Goal: Information Seeking & Learning: Learn about a topic

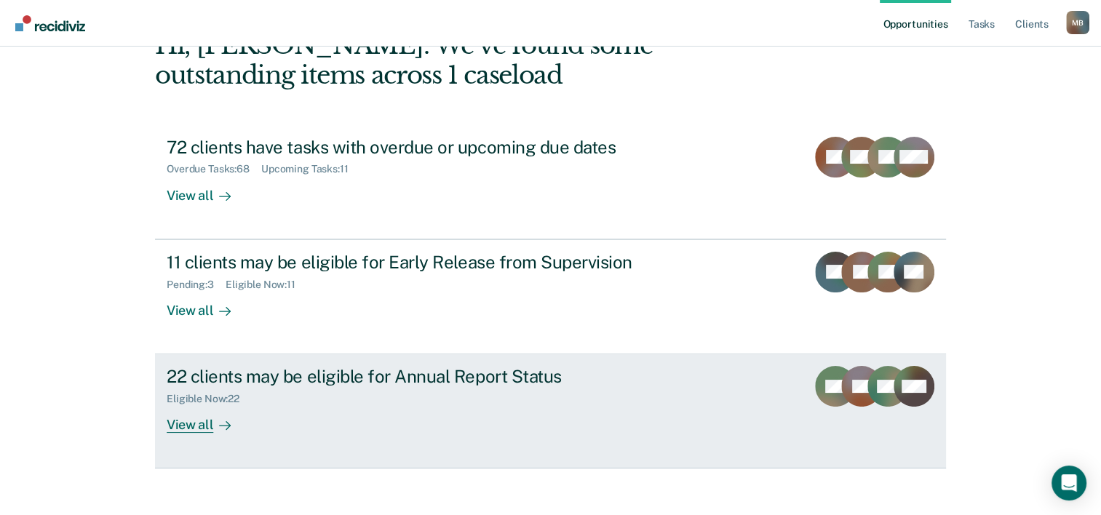
scroll to position [103, 0]
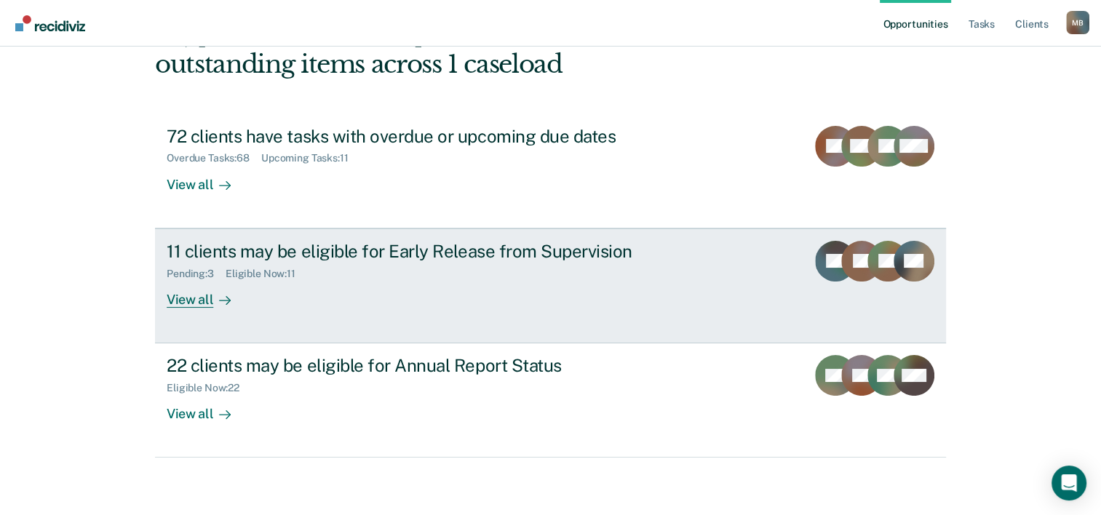
click at [483, 245] on div "11 clients may be eligible for Early Release from Supervision" at bounding box center [422, 251] width 511 height 21
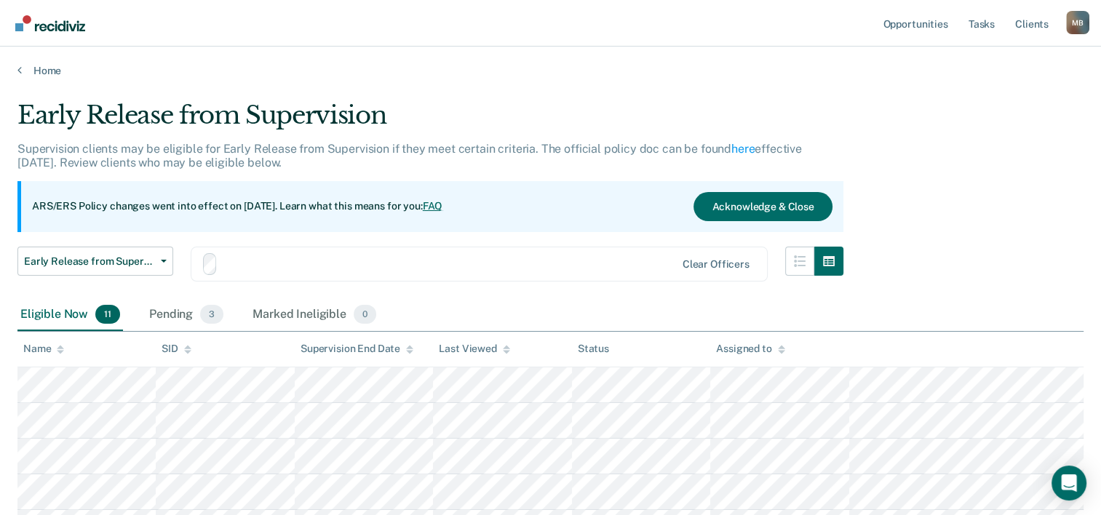
click at [482, 245] on div "Early Release from Supervision Supervision clients may be eligible for Early Re…" at bounding box center [430, 199] width 826 height 199
click at [54, 67] on link "Home" at bounding box center [550, 70] width 1066 height 13
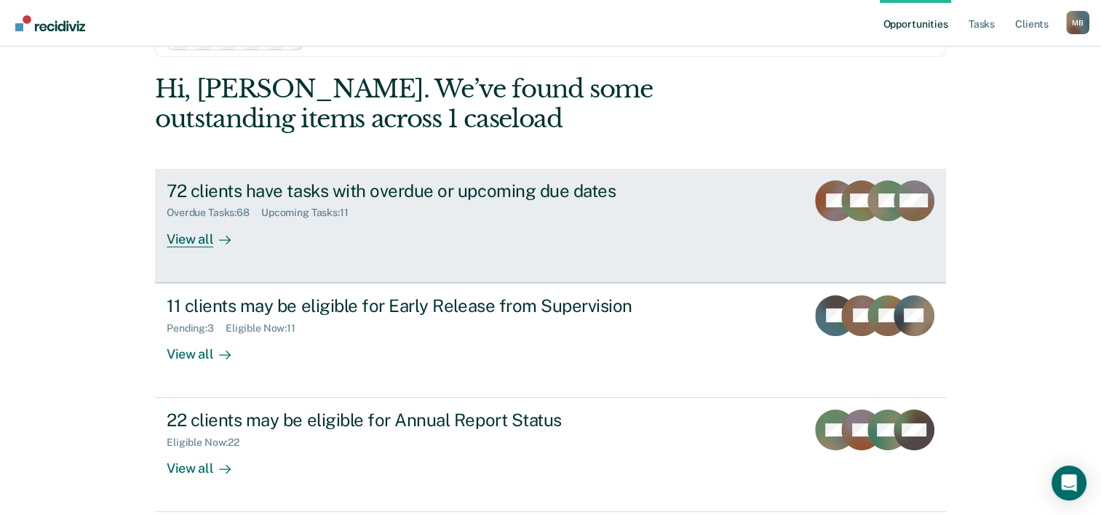
scroll to position [73, 0]
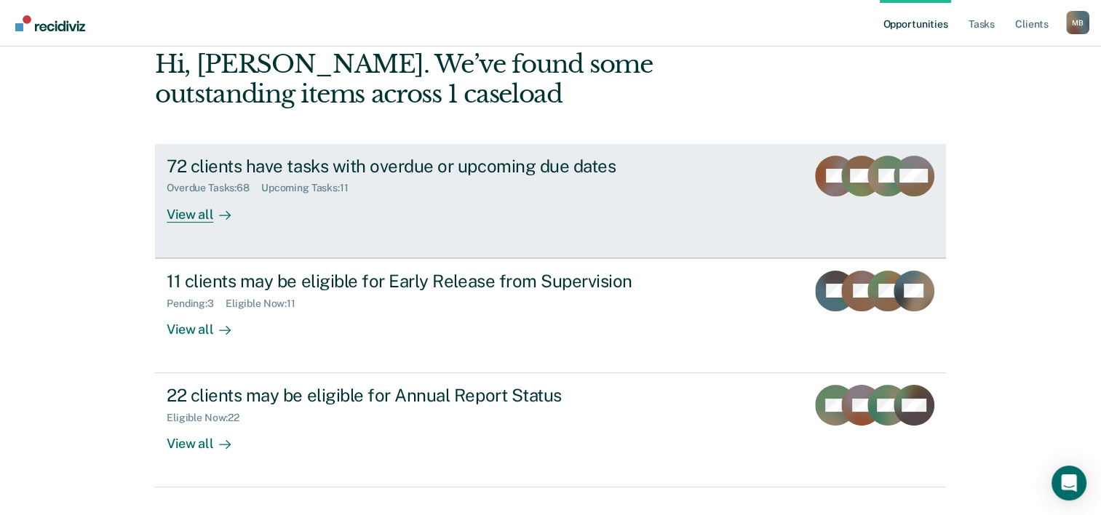
click at [180, 217] on div "View all" at bounding box center [208, 208] width 82 height 28
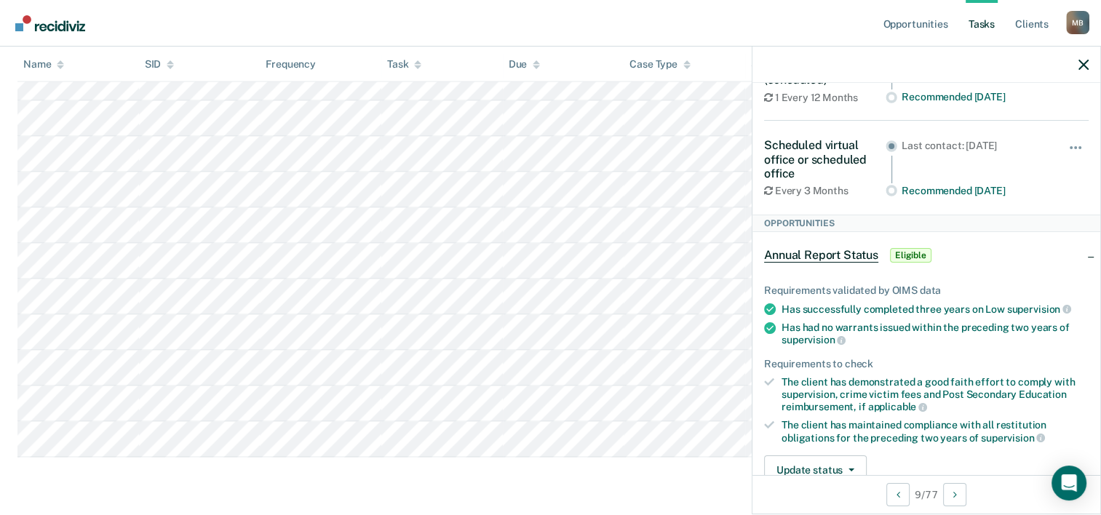
scroll to position [194, 0]
click at [1083, 63] on icon "button" at bounding box center [1084, 65] width 10 height 10
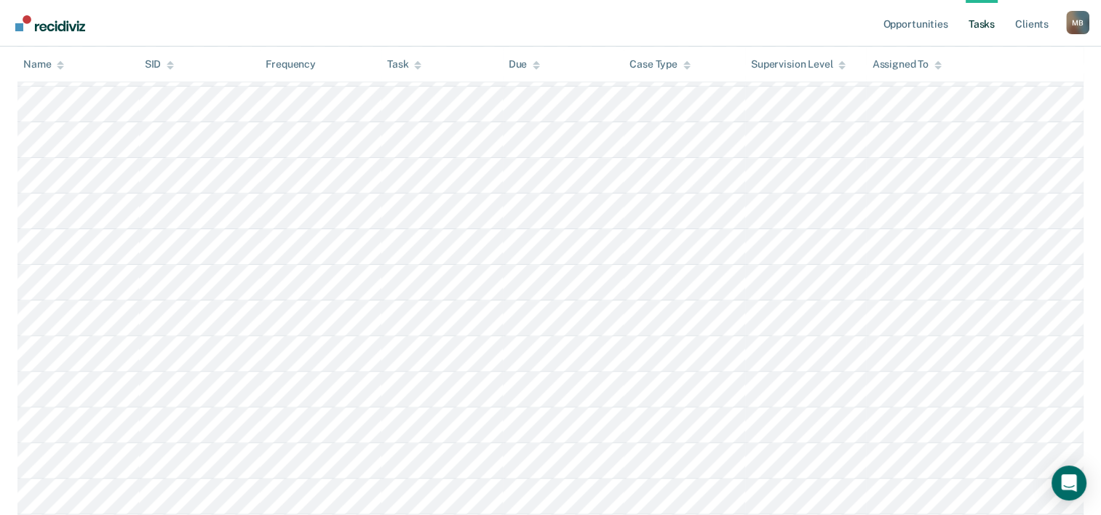
scroll to position [1514, 0]
